Goal: Task Accomplishment & Management: Manage account settings

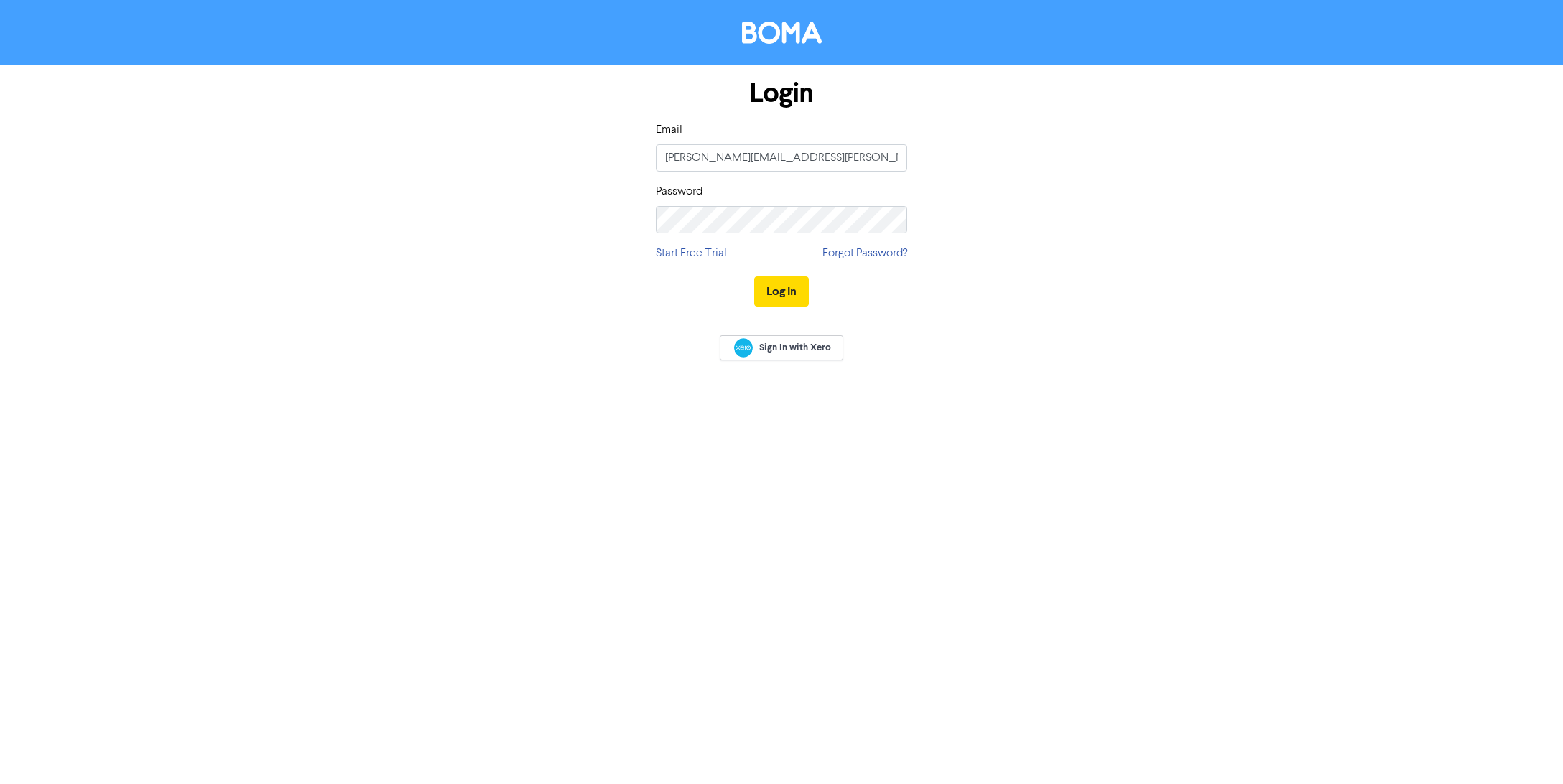
type input "[PERSON_NAME][EMAIL_ADDRESS][PERSON_NAME][DOMAIN_NAME]"
click at [792, 293] on button "Log In" at bounding box center [782, 291] width 55 height 30
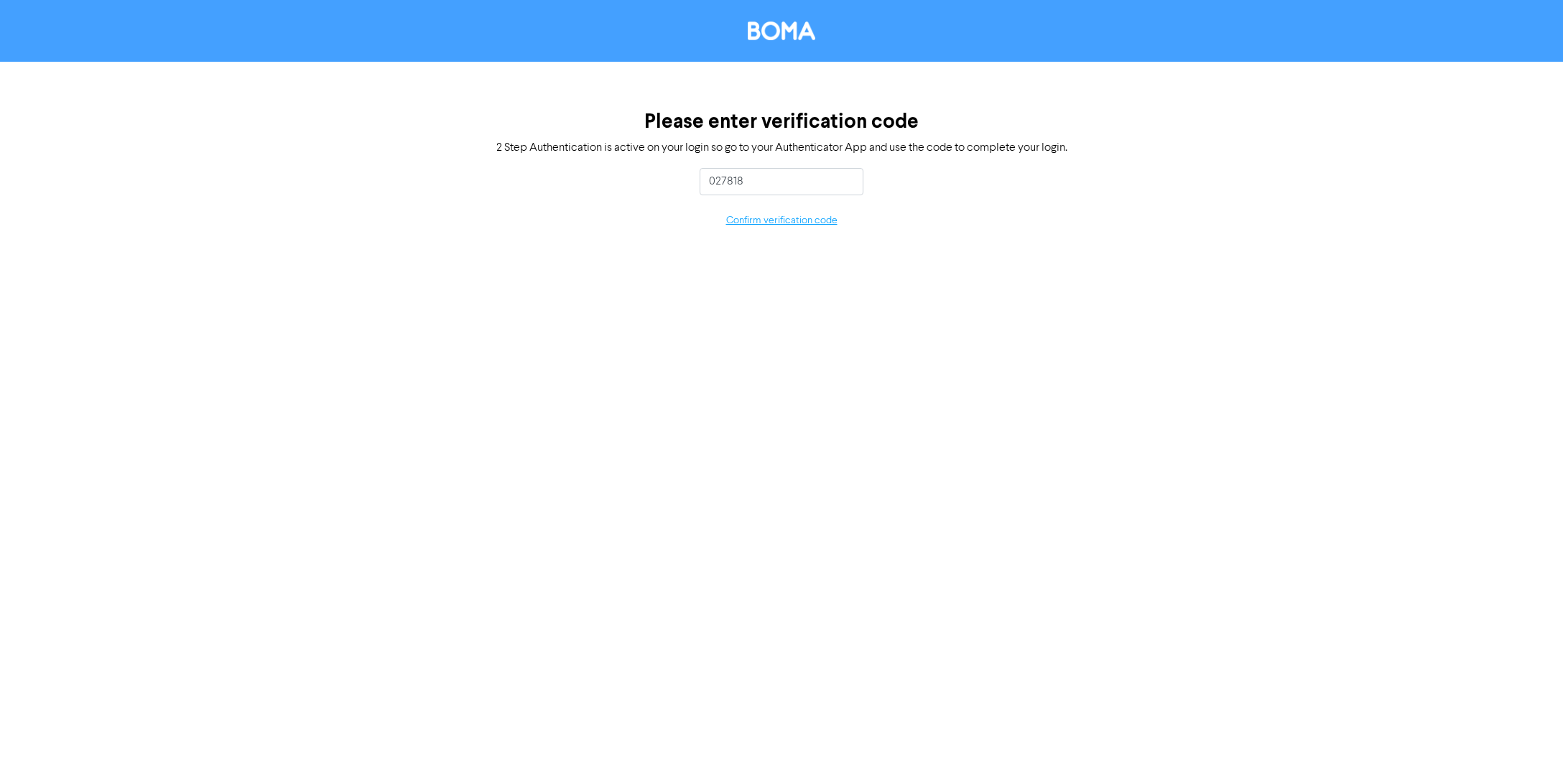
type input "027818"
click at [810, 220] on button "Confirm verification code" at bounding box center [782, 221] width 113 height 16
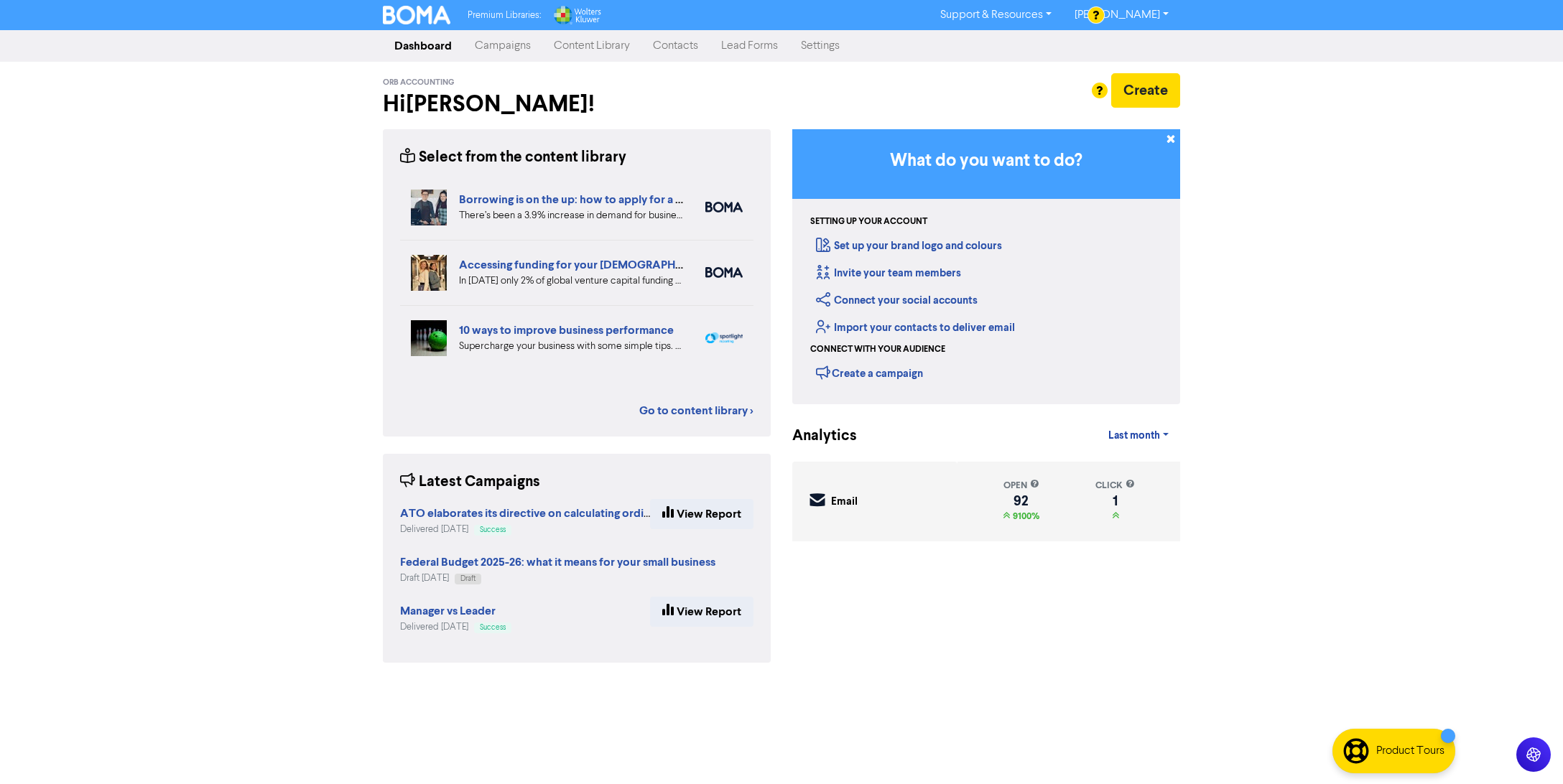
click at [497, 48] on link "Campaigns" at bounding box center [502, 46] width 79 height 29
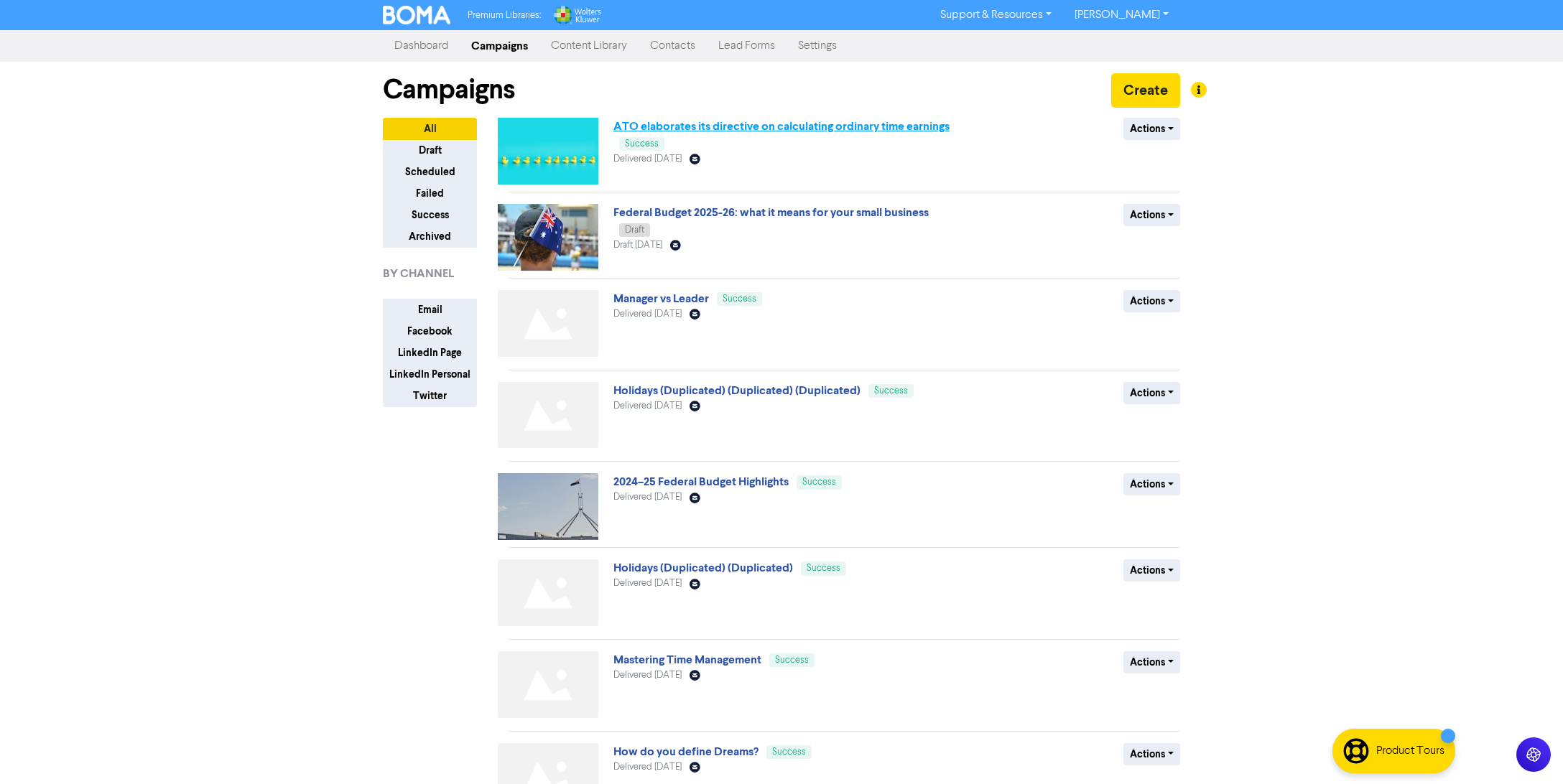
click at [799, 129] on link "ATO elaborates its directive on calculating ordinary time earnings" at bounding box center [782, 126] width 336 height 14
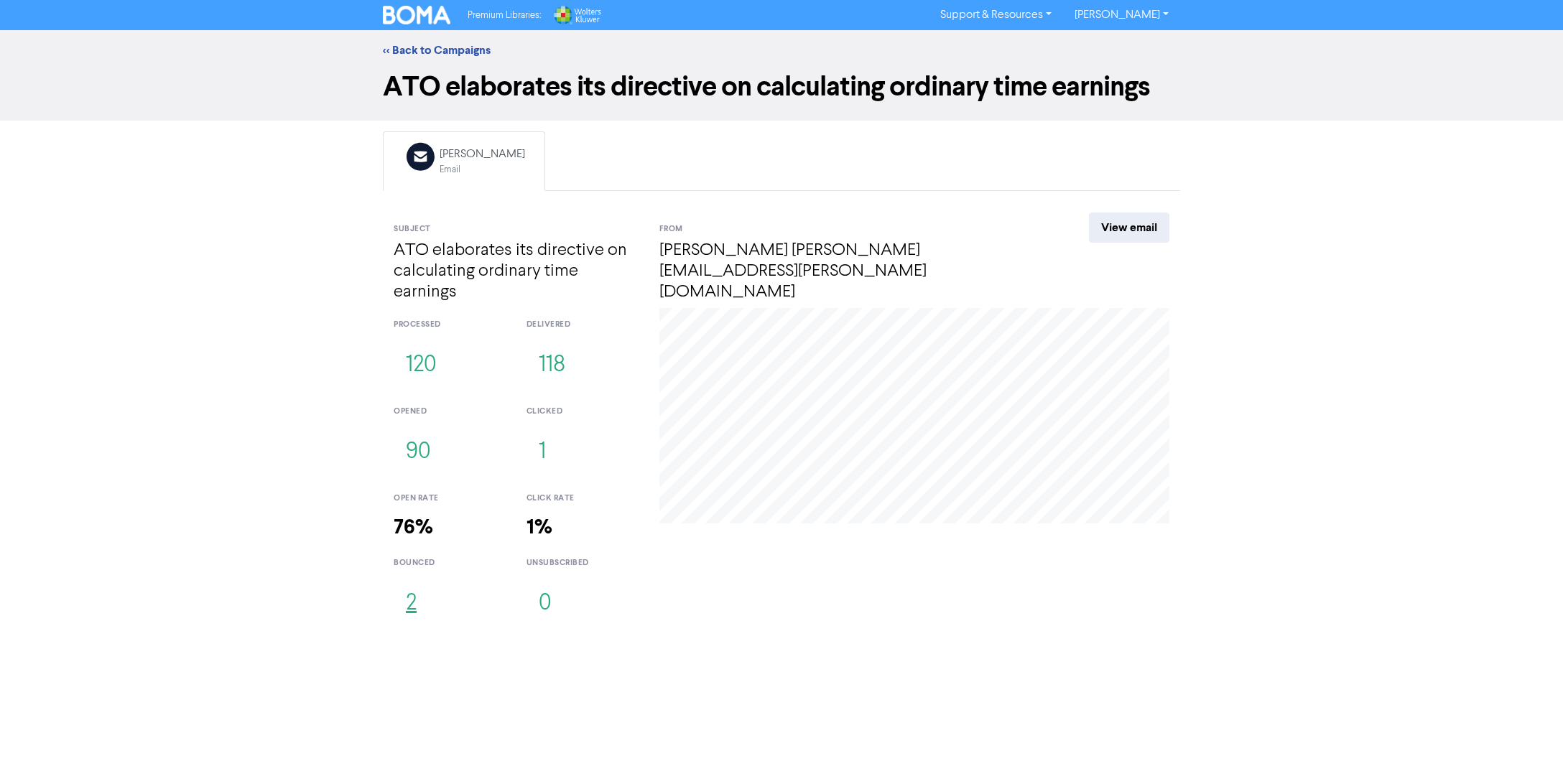
click at [414, 606] on button "2" at bounding box center [410, 604] width 35 height 47
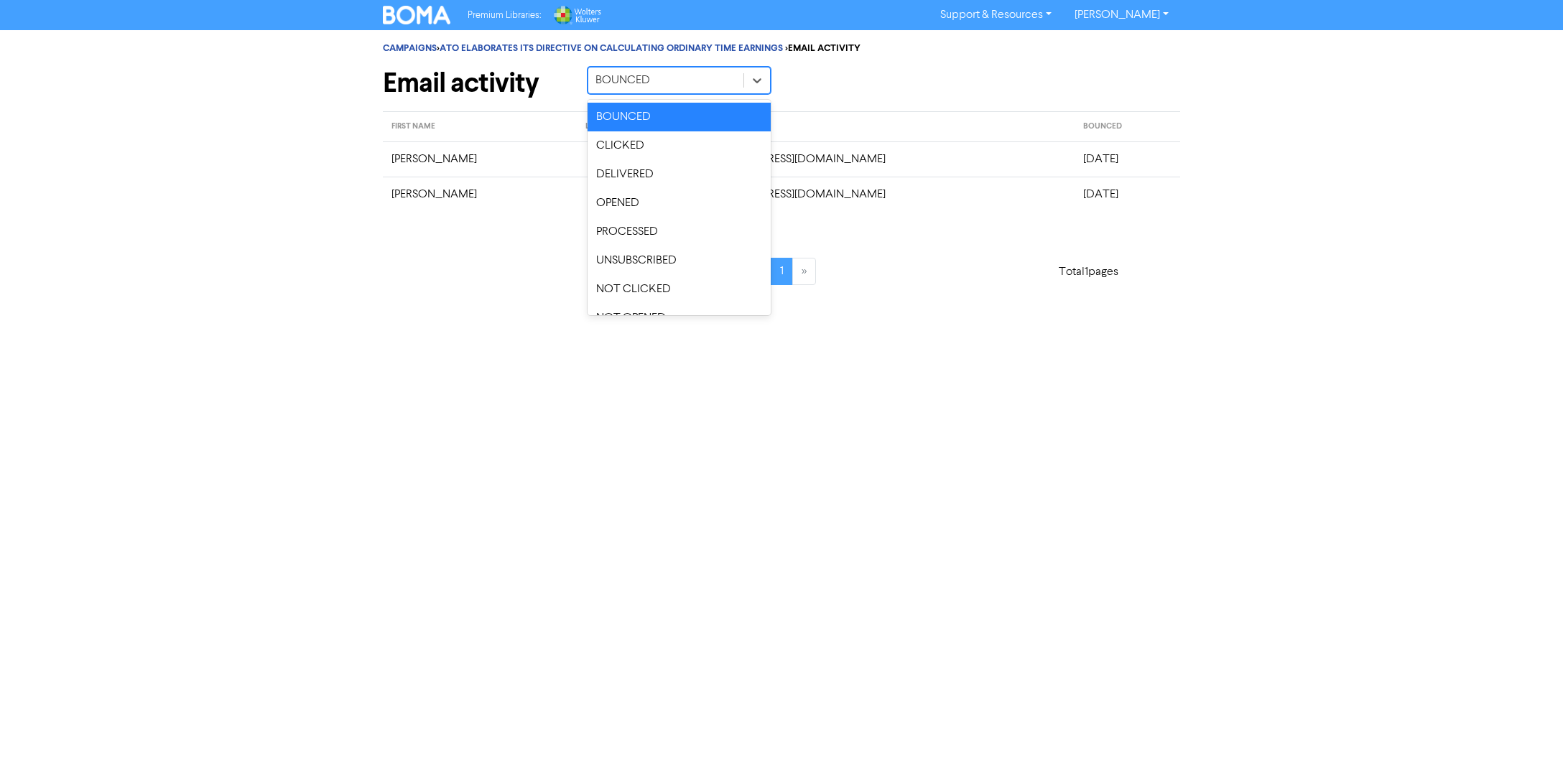
click at [652, 80] on div "BOUNCED" at bounding box center [666, 80] width 155 height 26
click at [636, 202] on div "OPENED" at bounding box center [679, 203] width 183 height 29
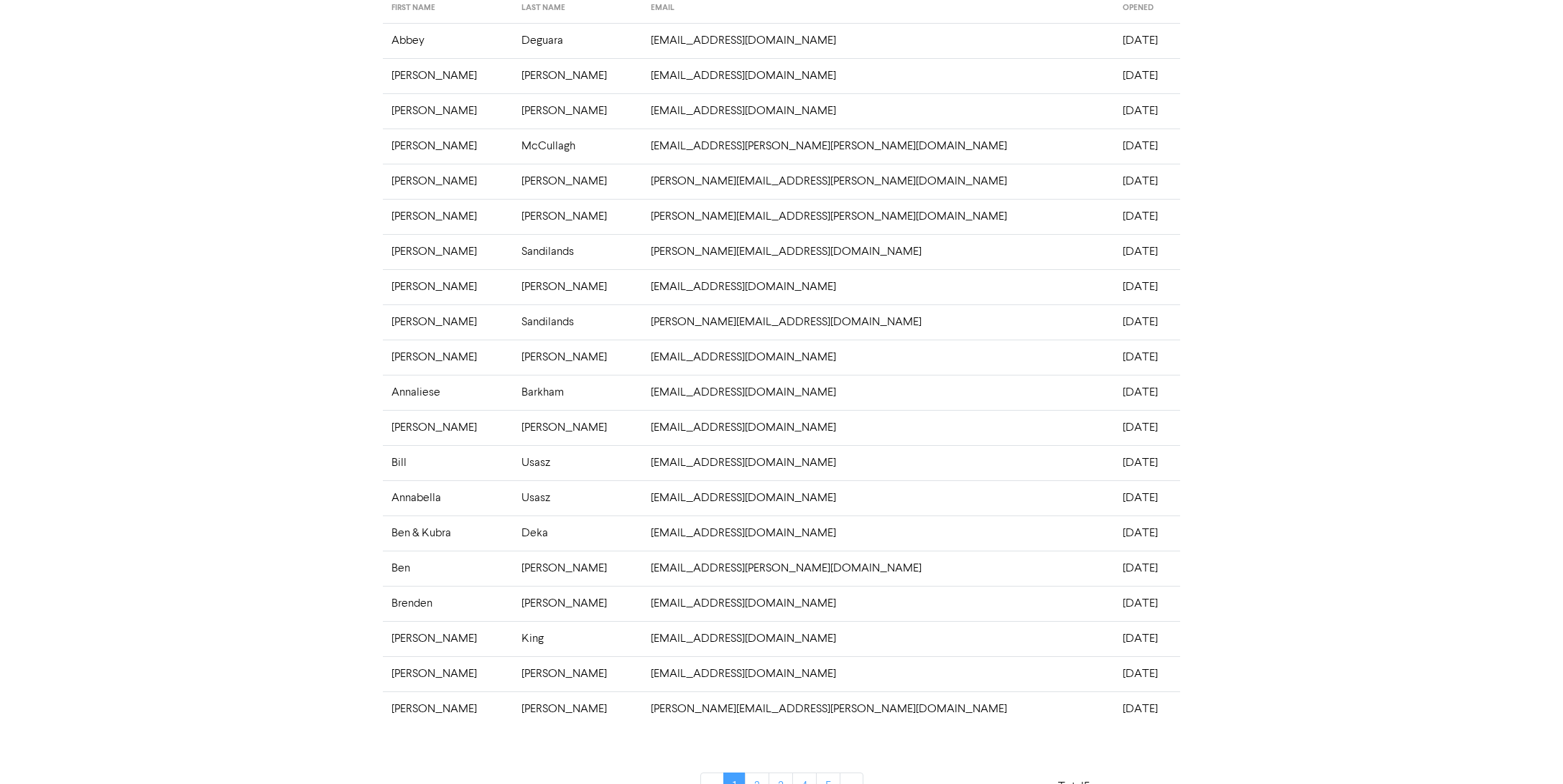
scroll to position [144, 0]
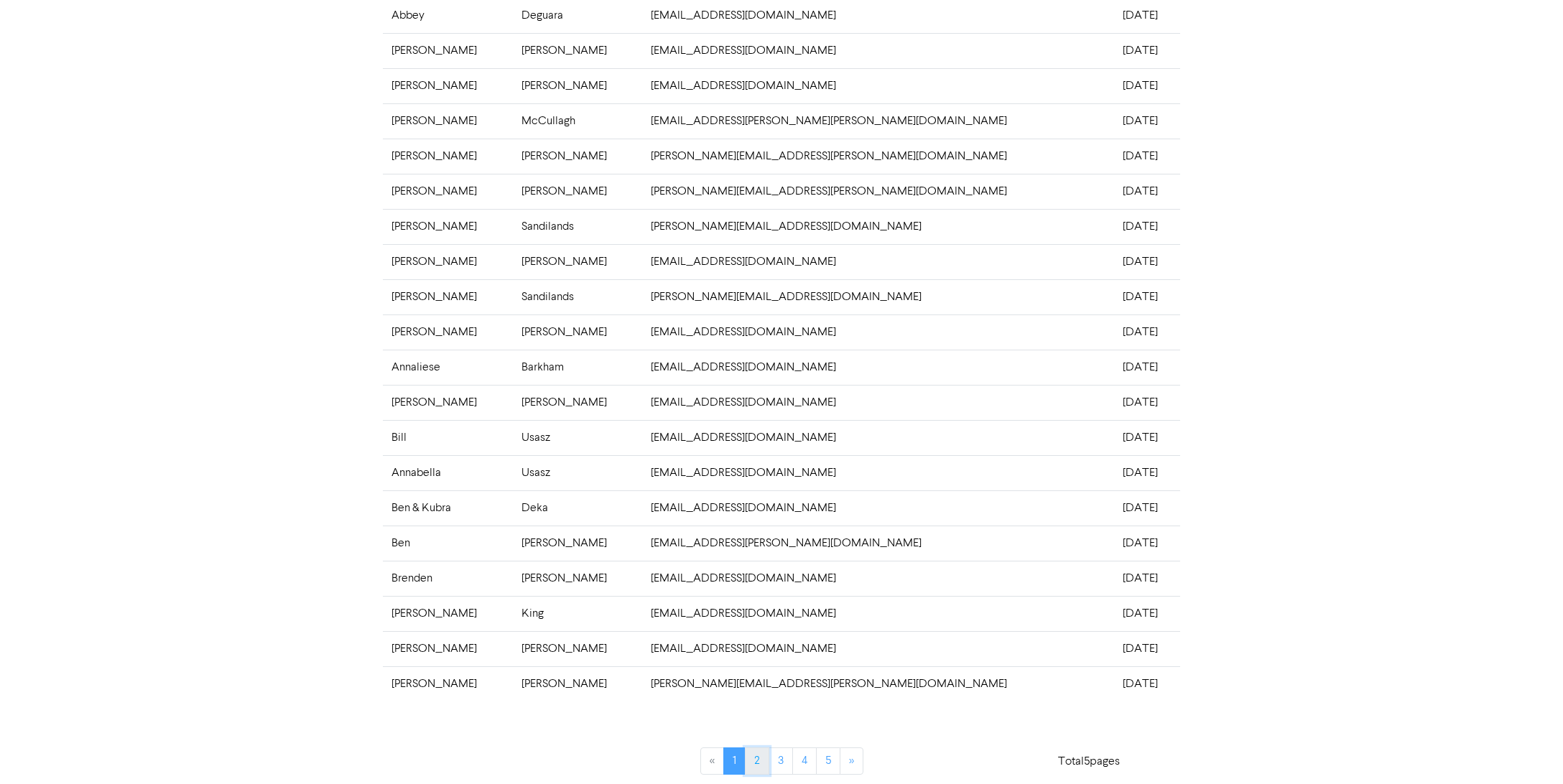
click at [761, 754] on link "2" at bounding box center [757, 761] width 24 height 27
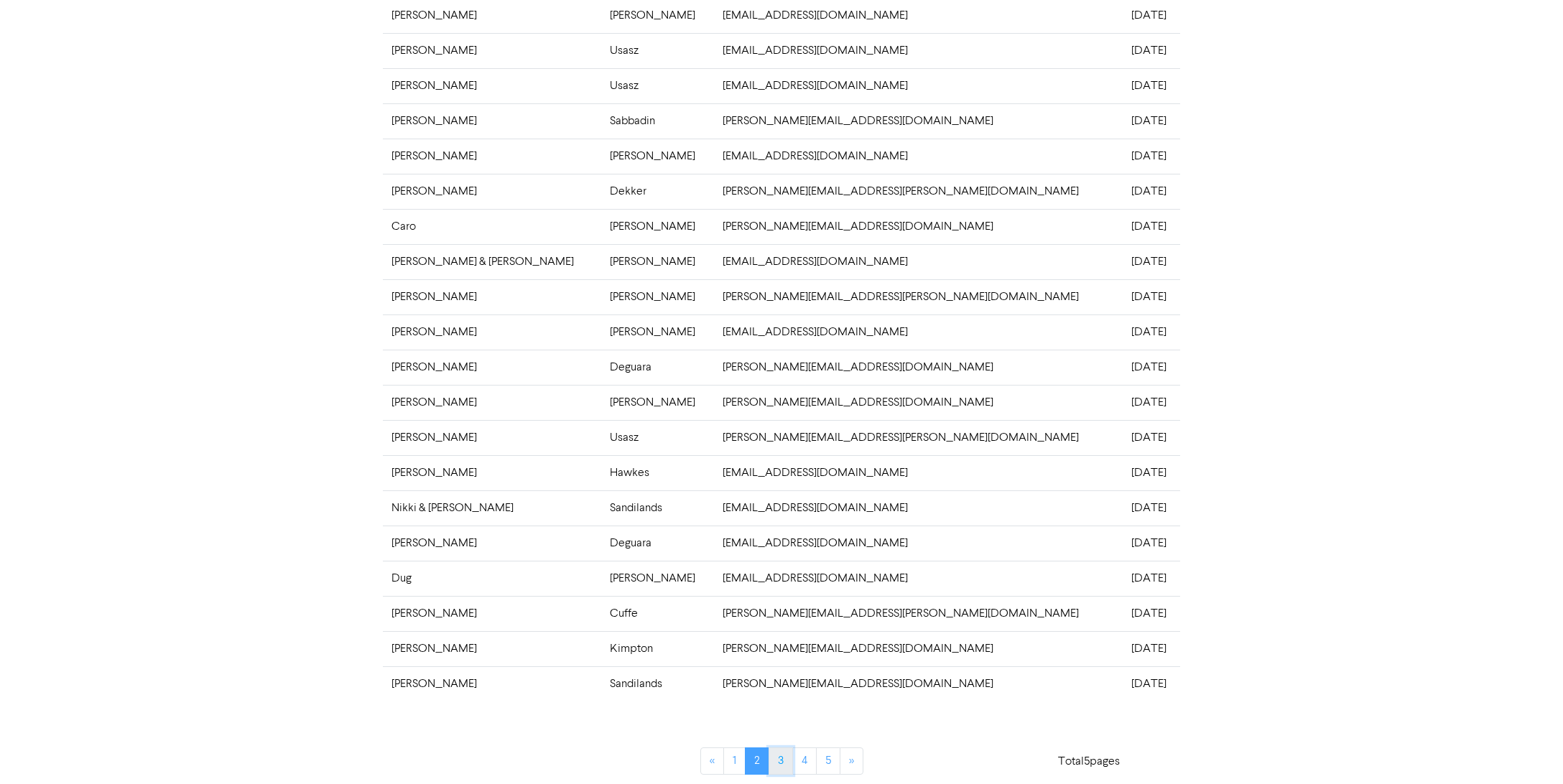
click at [784, 760] on link "3" at bounding box center [781, 761] width 24 height 27
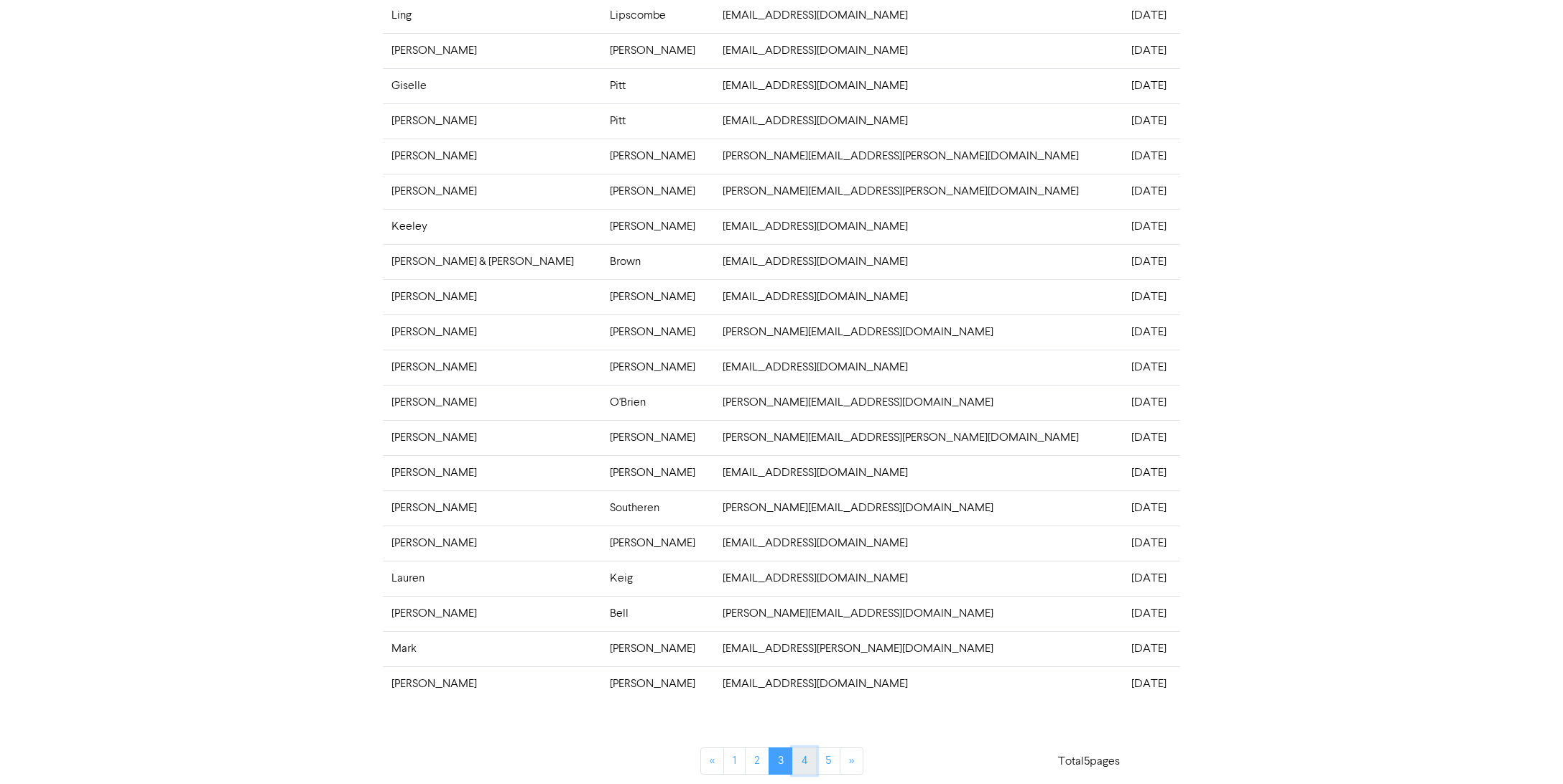
click at [807, 758] on link "4" at bounding box center [805, 761] width 24 height 27
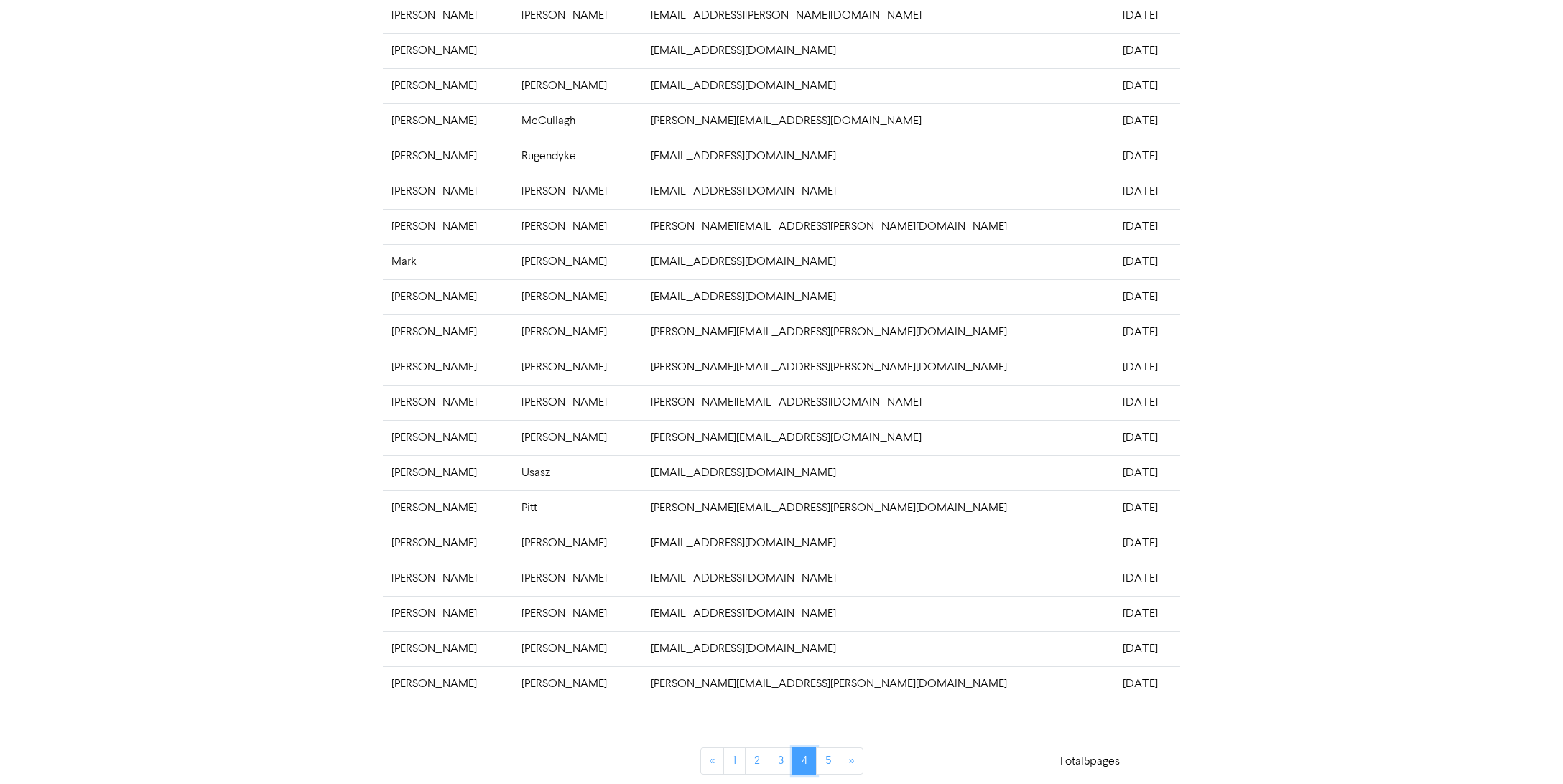
scroll to position [0, 0]
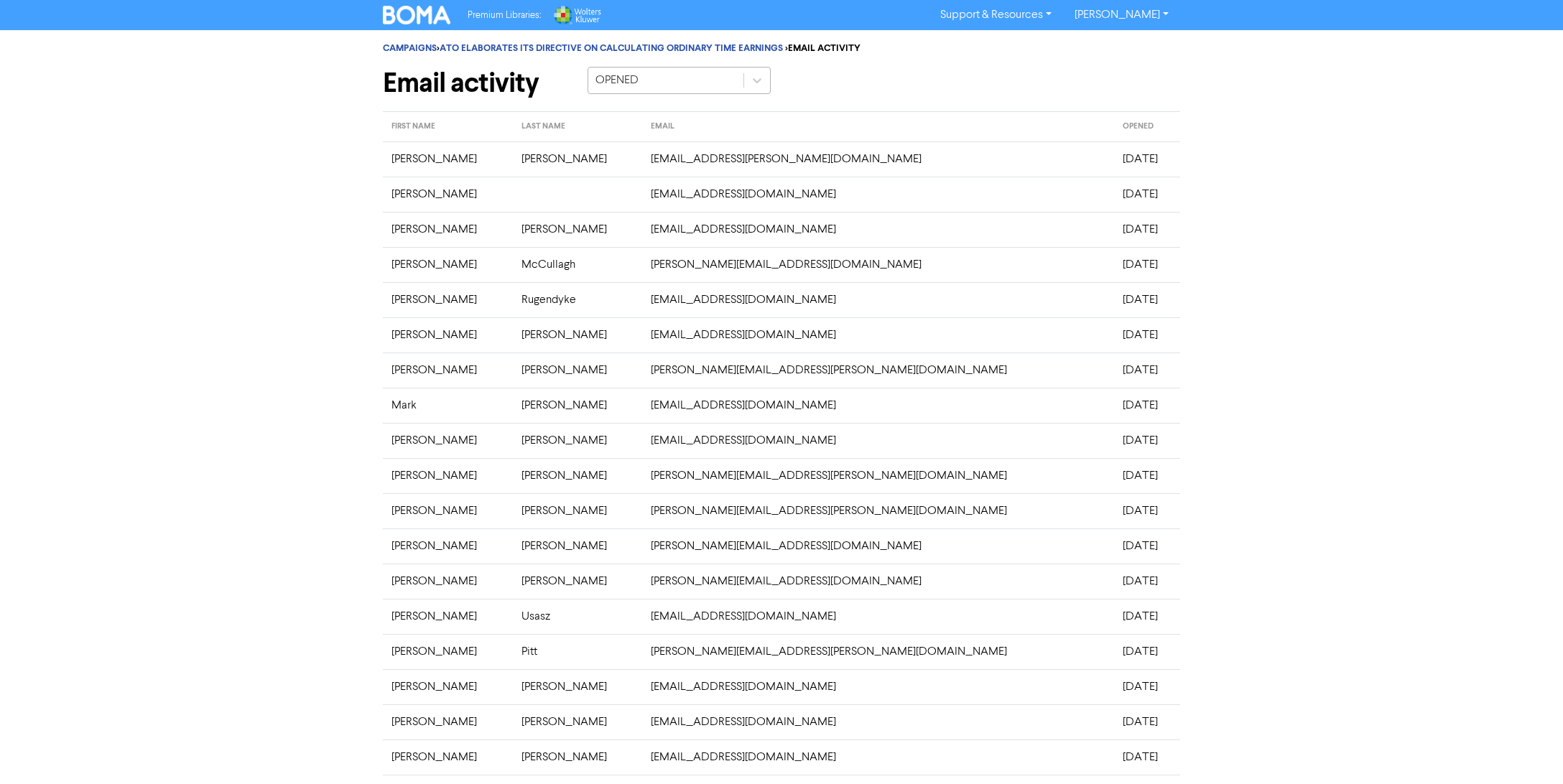
click at [686, 87] on div "OPENED" at bounding box center [666, 80] width 155 height 26
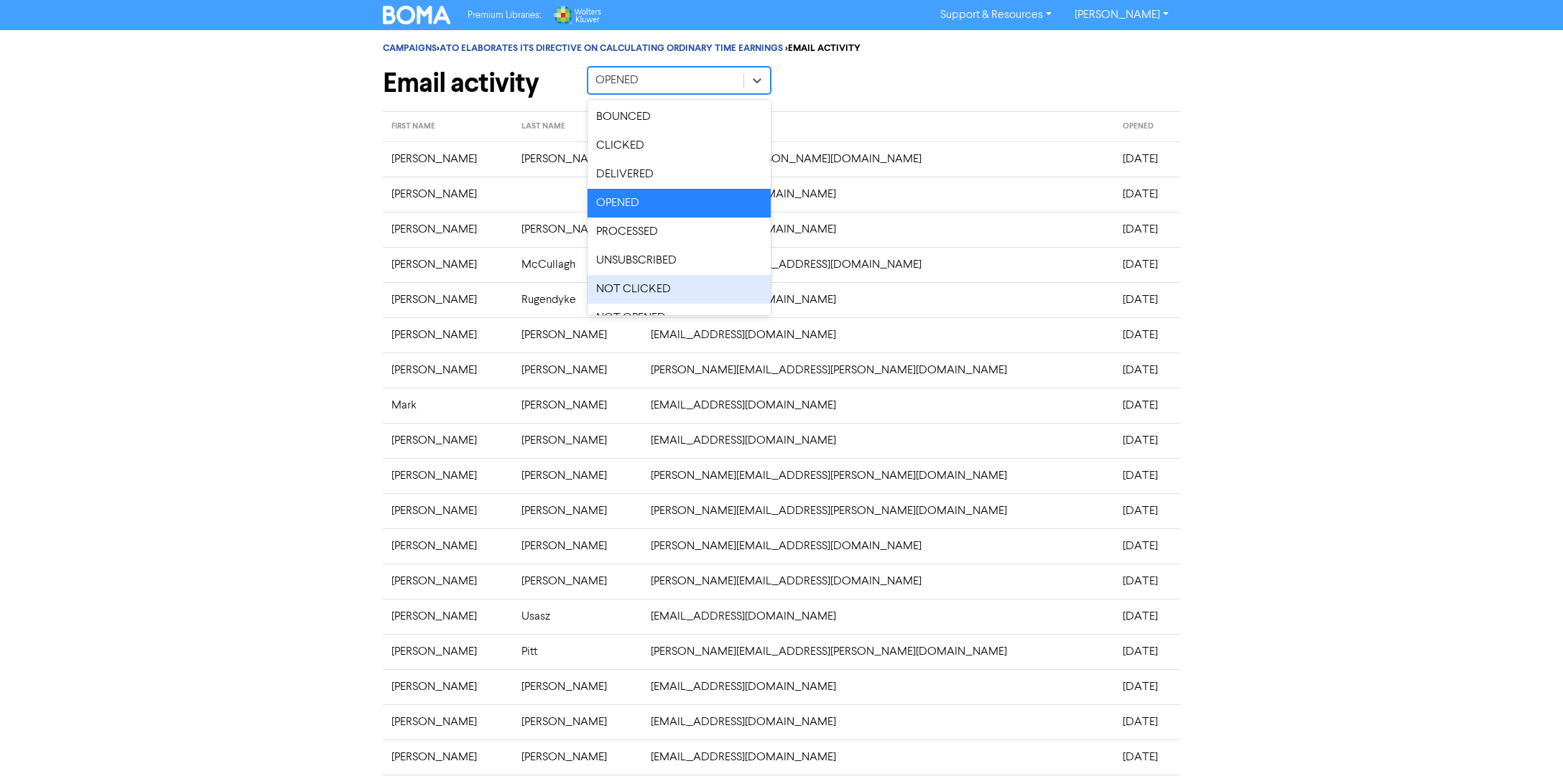
scroll to position [19, 0]
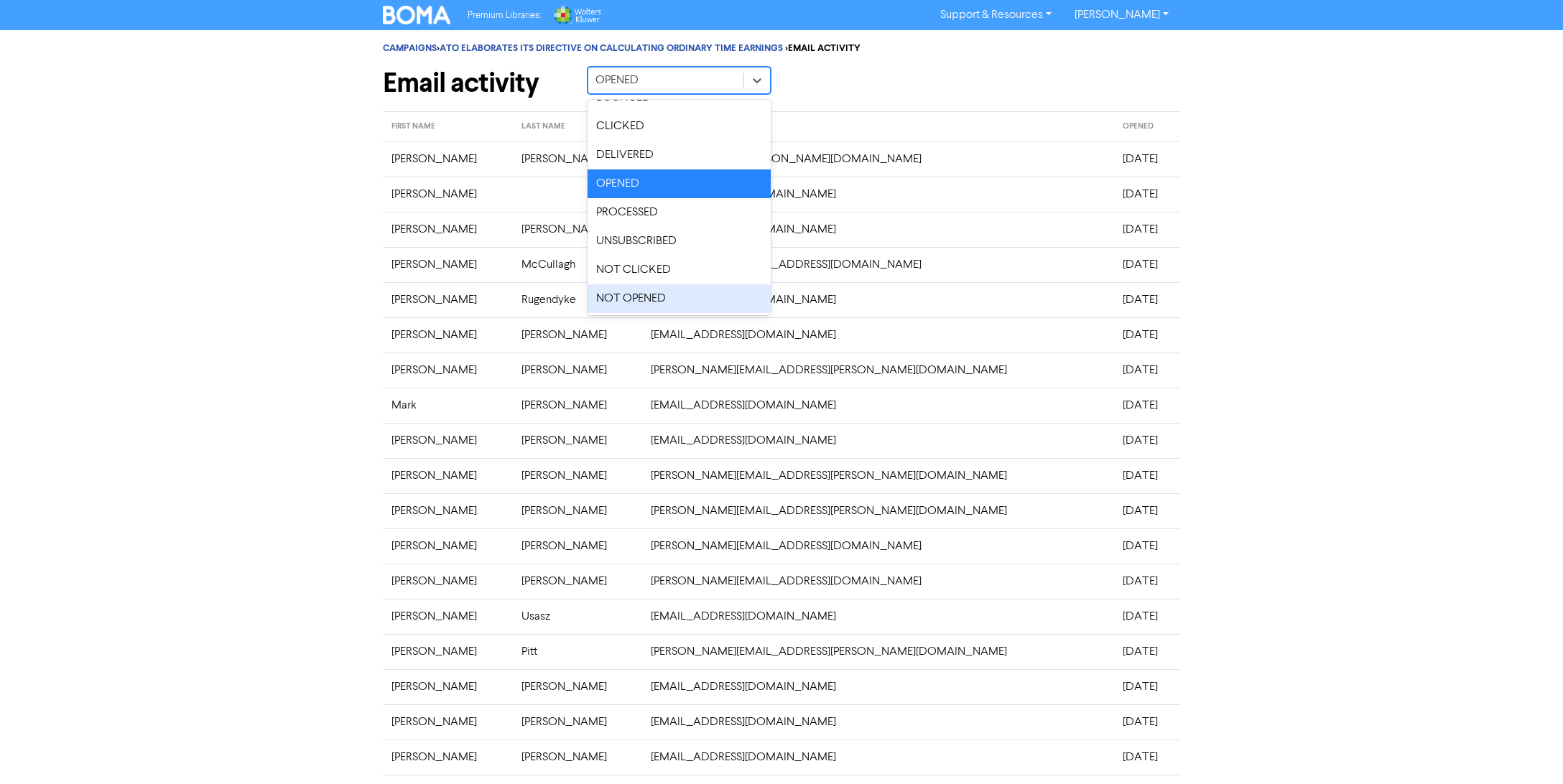
click at [674, 298] on div "NOT OPENED" at bounding box center [679, 298] width 183 height 29
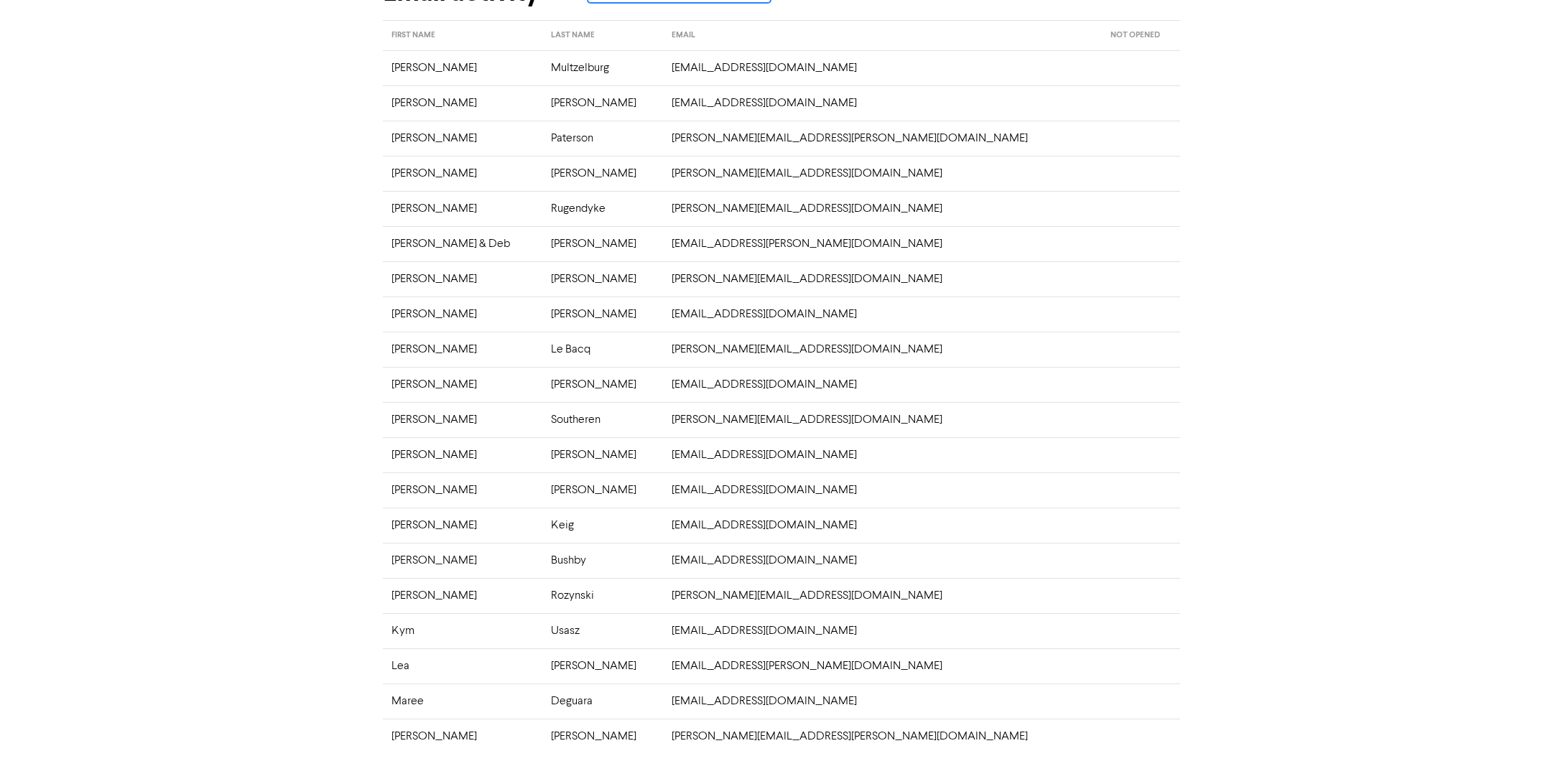
scroll to position [144, 0]
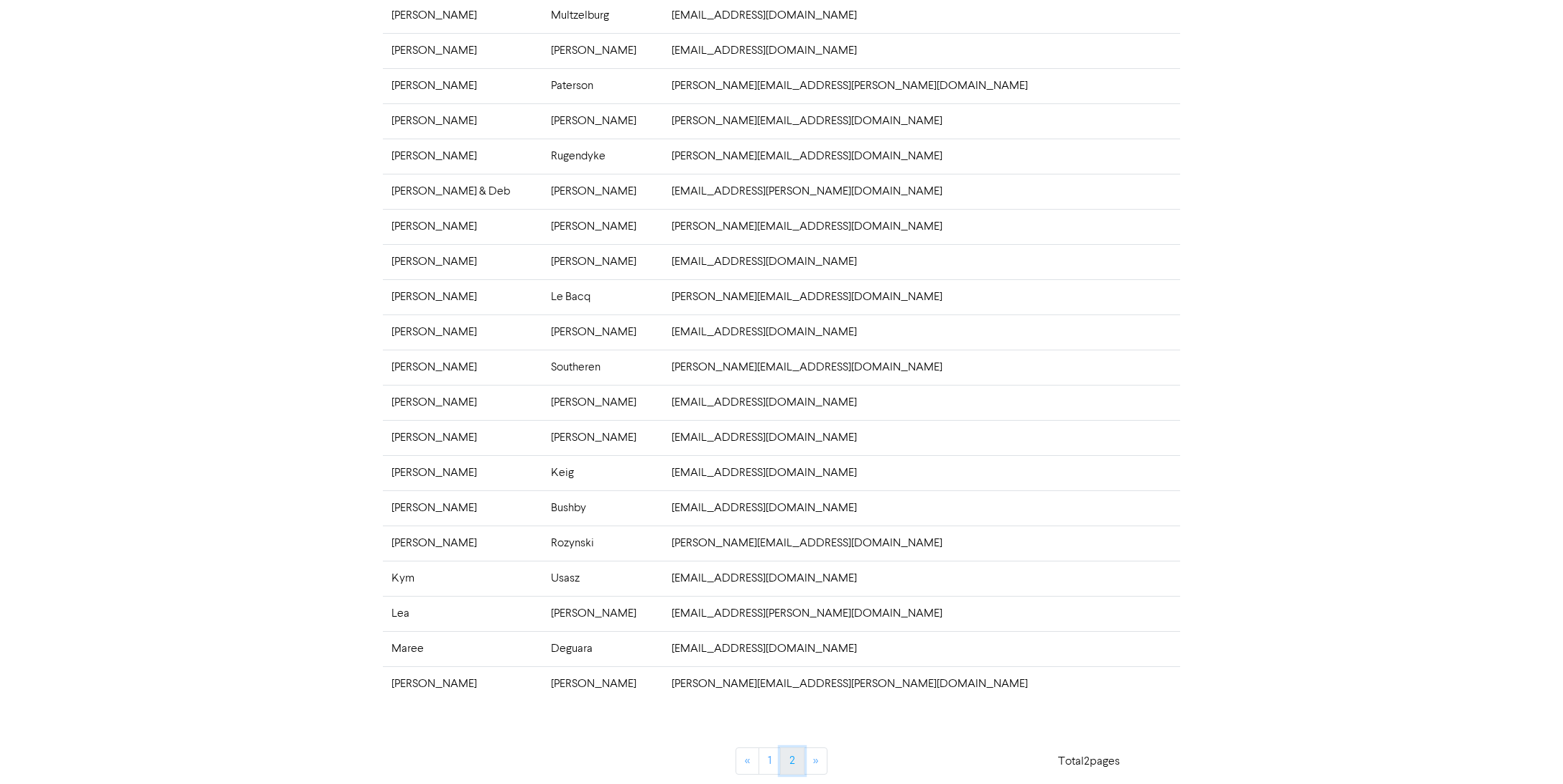
click at [797, 755] on link "2" at bounding box center [792, 761] width 24 height 27
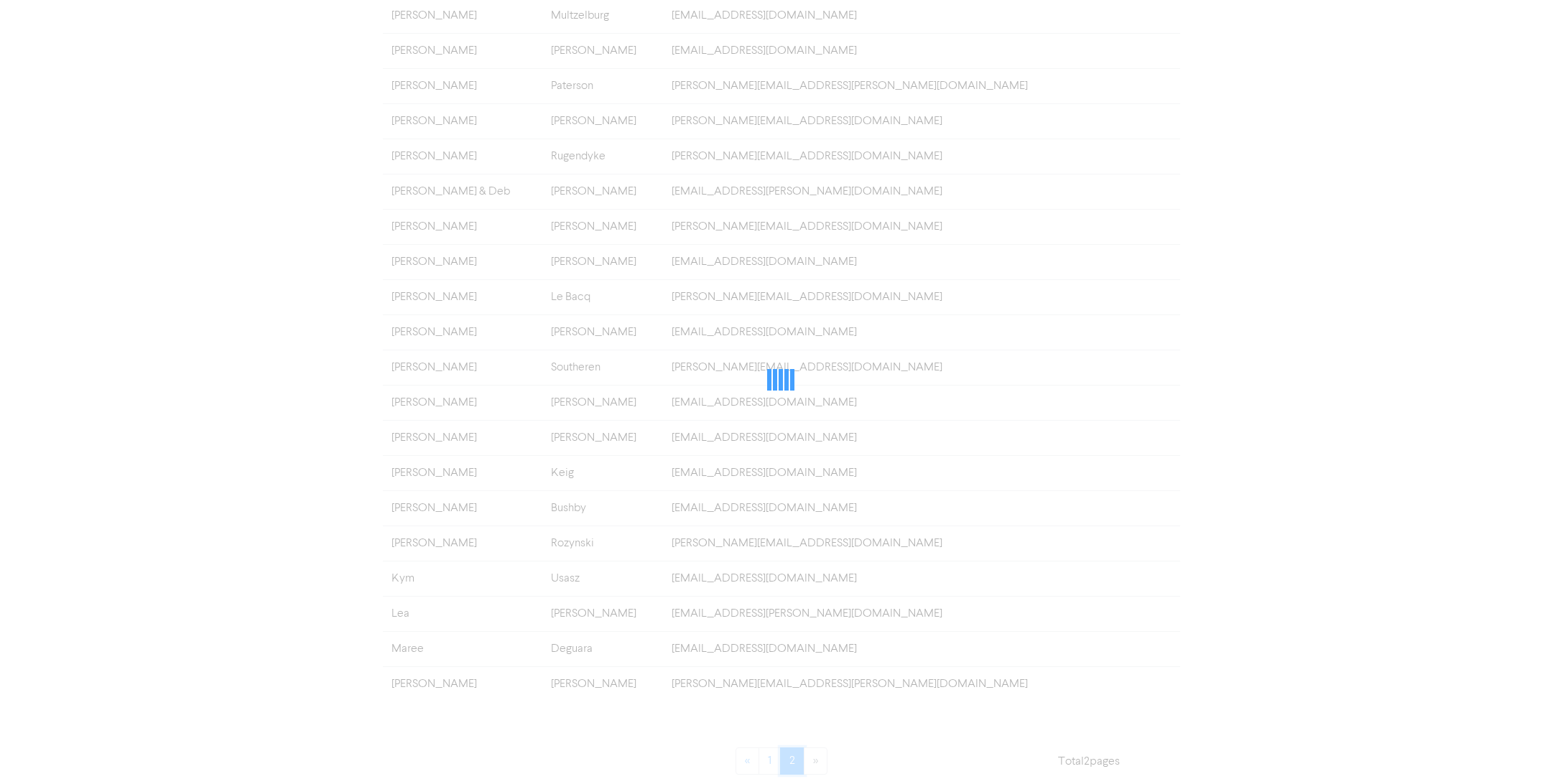
scroll to position [0, 0]
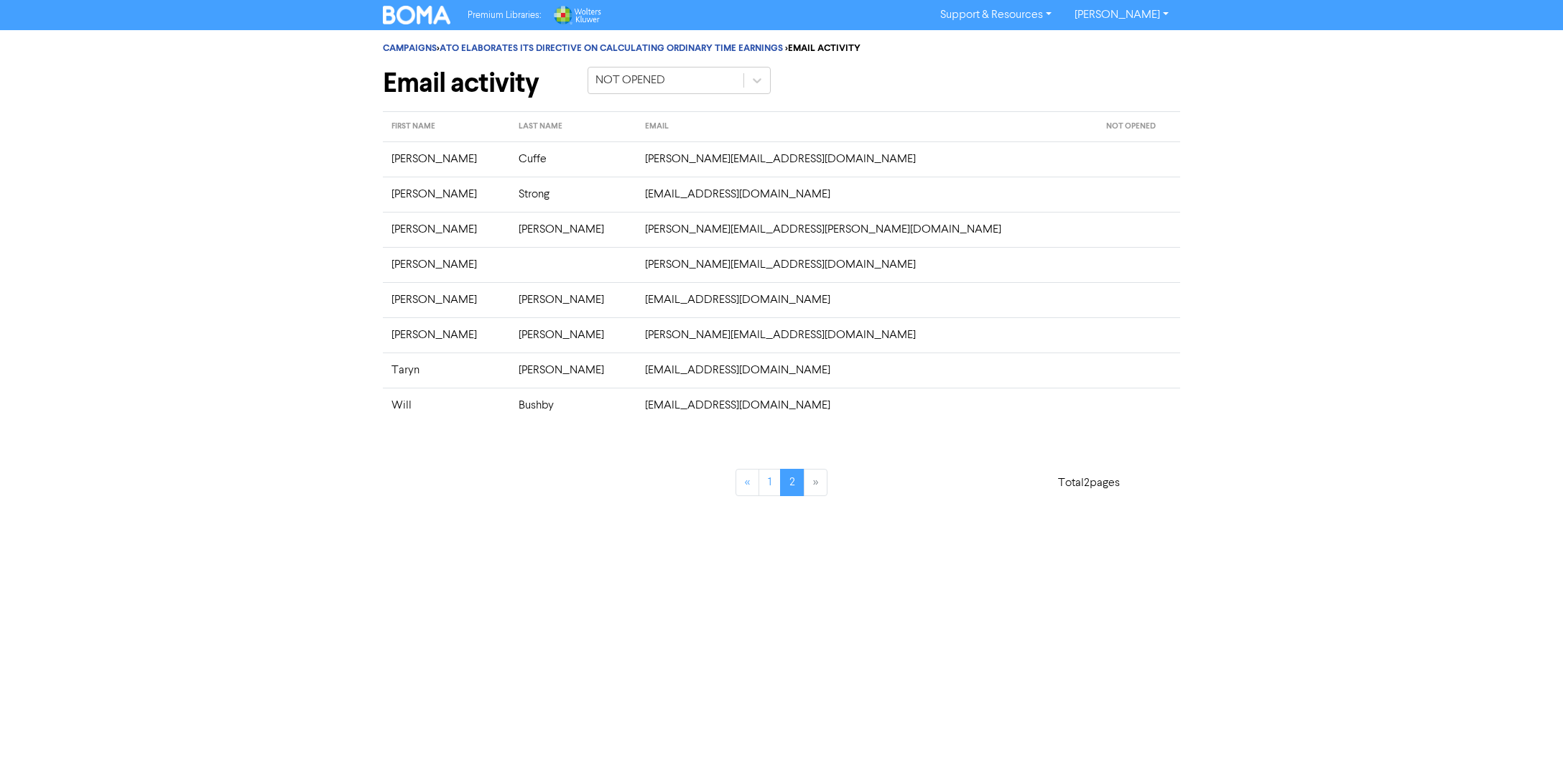
click at [414, 13] on img at bounding box center [416, 15] width 68 height 19
